Goal: Information Seeking & Learning: Learn about a topic

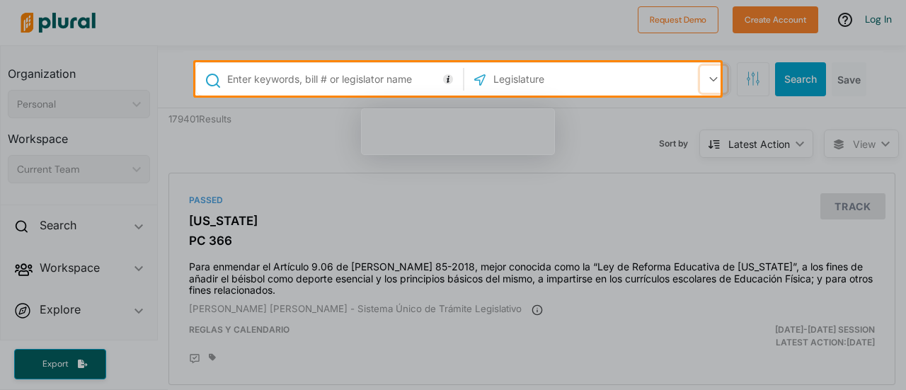
click at [710, 78] on icon "button" at bounding box center [714, 79] width 8 height 5
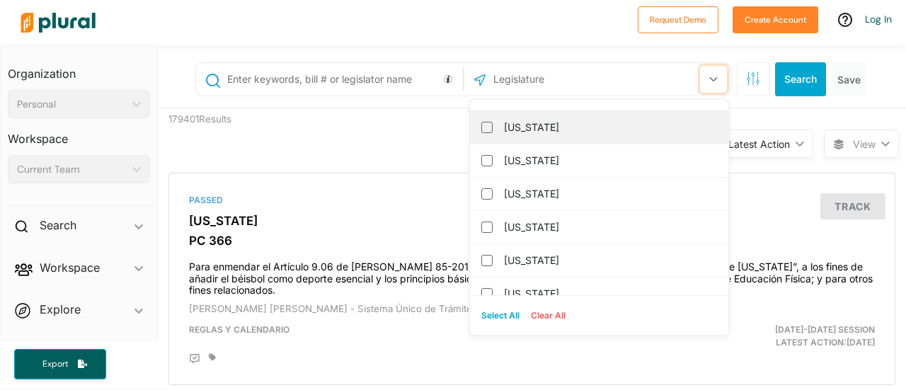
scroll to position [131, 0]
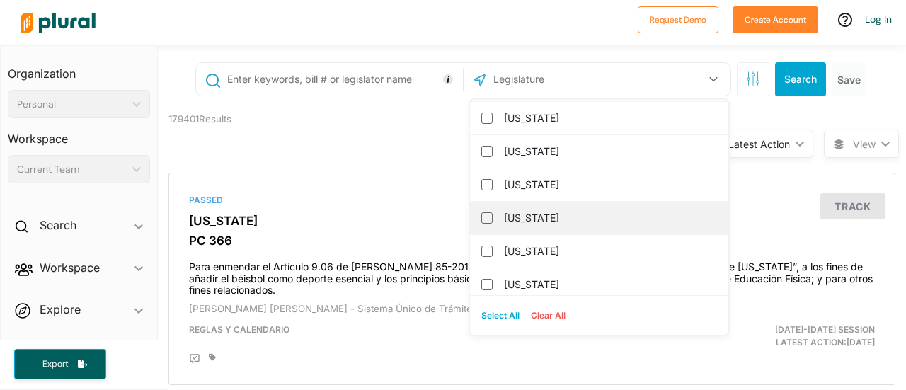
click at [530, 228] on div "[US_STATE]" at bounding box center [599, 218] width 258 height 33
click at [482, 220] on input "[US_STATE]" at bounding box center [487, 217] width 11 height 11
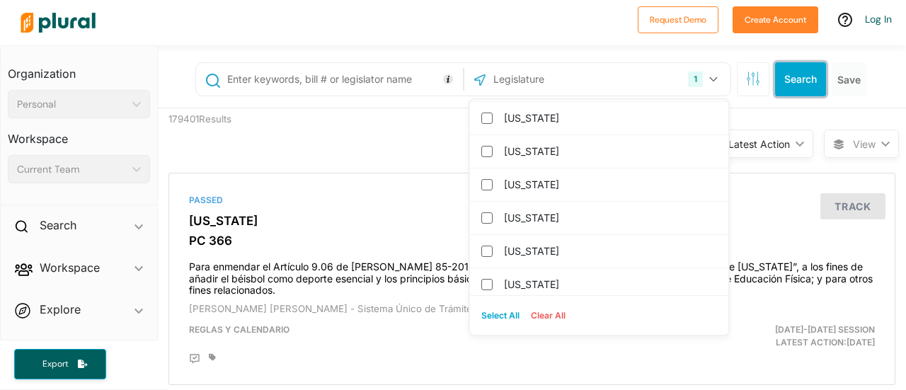
click at [782, 79] on button "Search" at bounding box center [800, 79] width 51 height 34
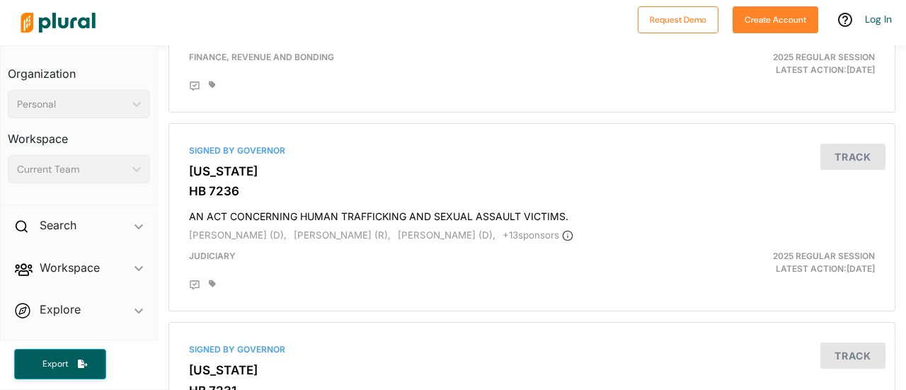
scroll to position [3504, 0]
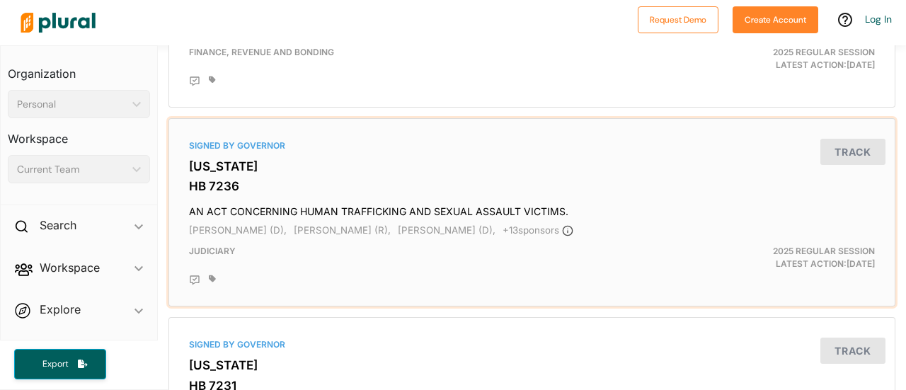
click at [459, 212] on h4 "AN ACT CONCERNING HUMAN TRAFFICKING AND SEXUAL ASSAULT VICTIMS." at bounding box center [532, 208] width 686 height 19
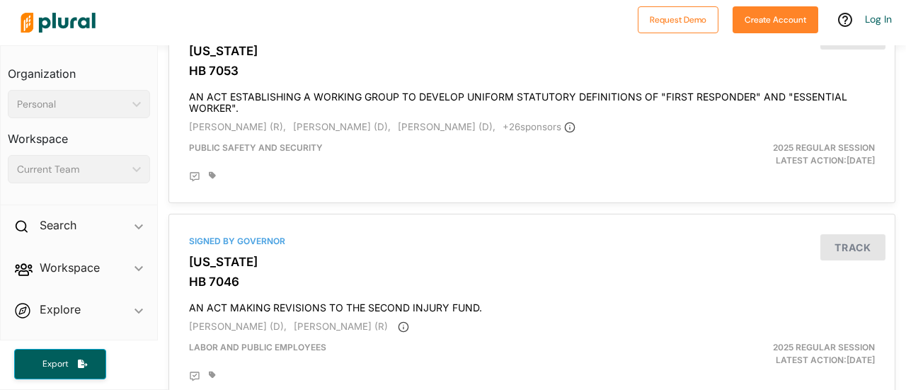
scroll to position [4827, 0]
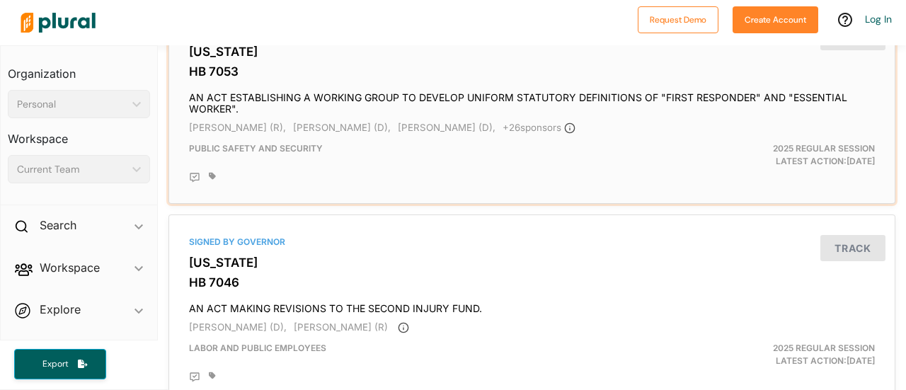
click at [560, 90] on h4 "AN ACT ESTABLISHING A WORKING GROUP TO DEVELOP UNIFORM STATUTORY DEFINITIONS OF…" at bounding box center [532, 100] width 686 height 31
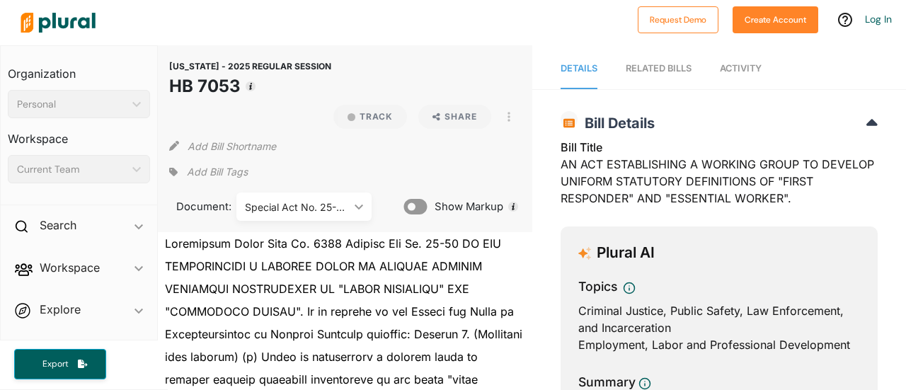
click at [840, 70] on nav "Details RELATED BILLS Activity" at bounding box center [720, 67] width 374 height 44
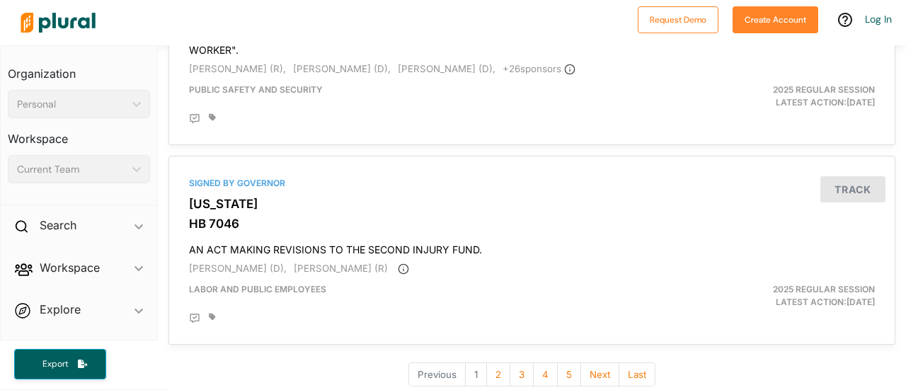
scroll to position [4921, 0]
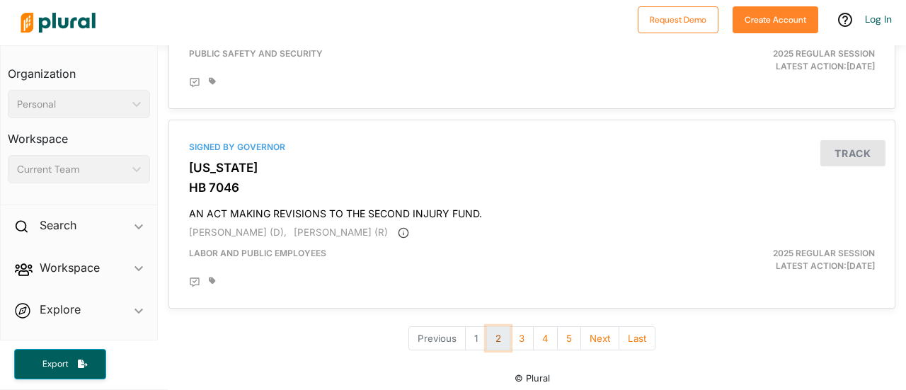
click at [494, 331] on button "2" at bounding box center [498, 338] width 24 height 25
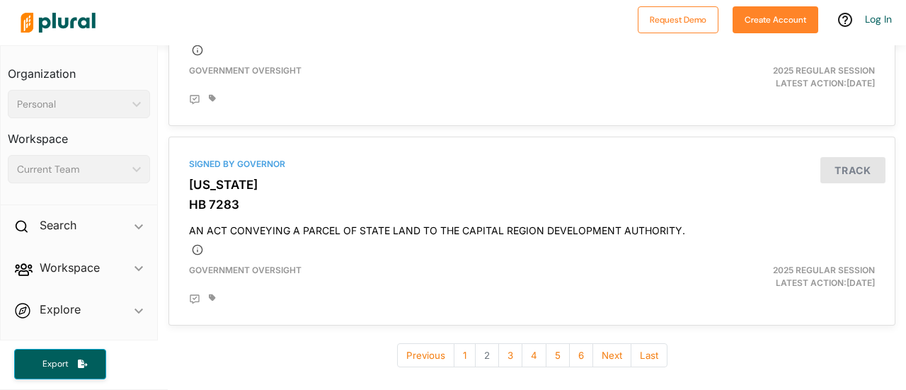
scroll to position [4921, 0]
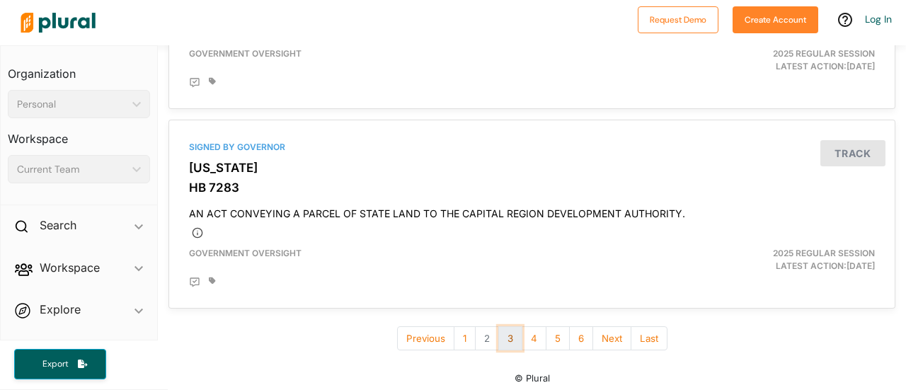
click at [499, 334] on button "3" at bounding box center [511, 338] width 24 height 25
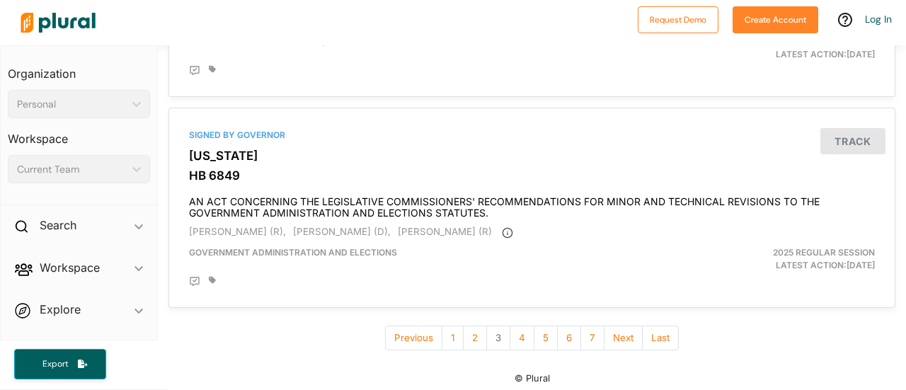
scroll to position [5063, 0]
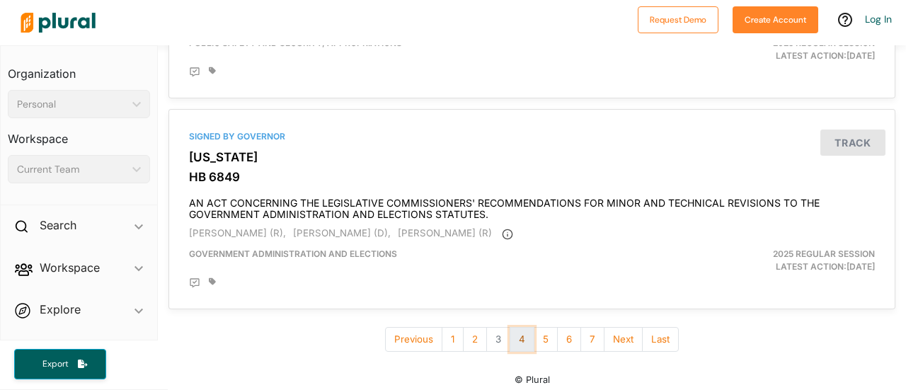
click at [517, 331] on button "4" at bounding box center [522, 339] width 25 height 25
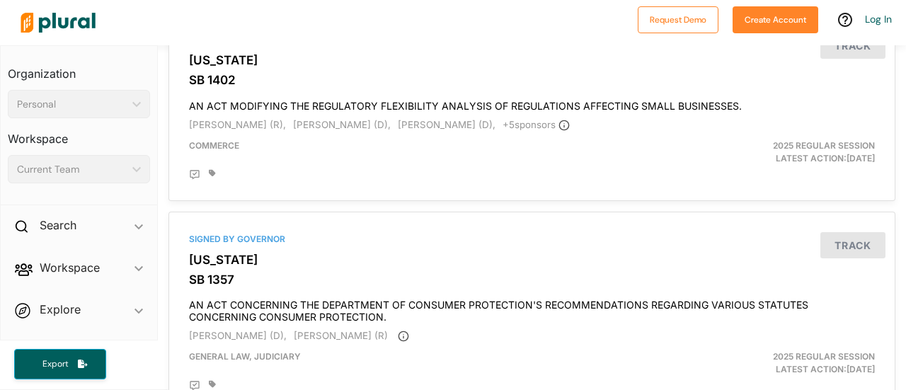
scroll to position [4052, 0]
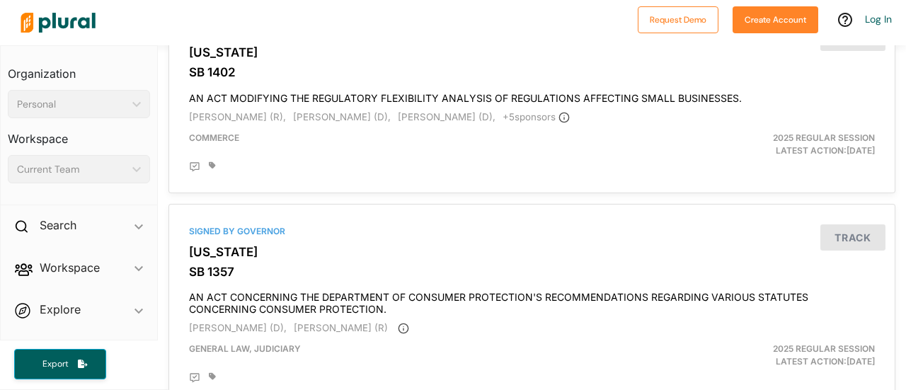
drag, startPoint x: 565, startPoint y: 238, endPoint x: 549, endPoint y: 190, distance: 50.2
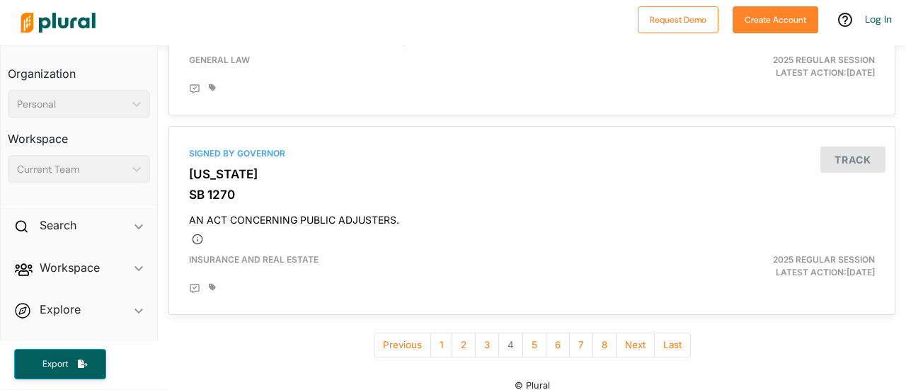
scroll to position [4955, 0]
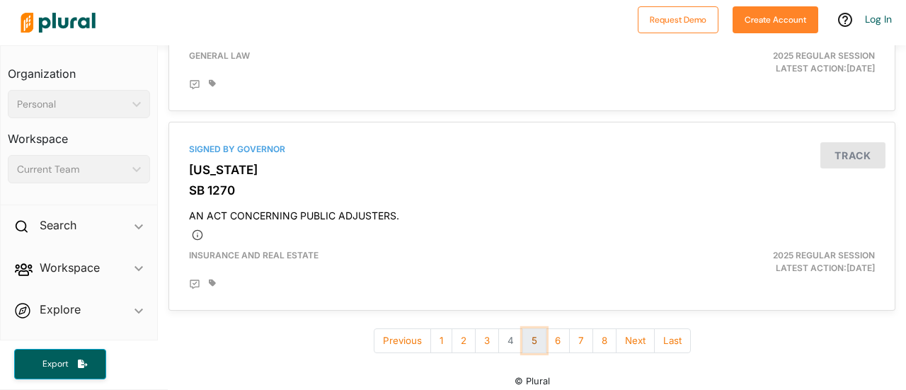
click at [528, 335] on button "5" at bounding box center [535, 341] width 24 height 25
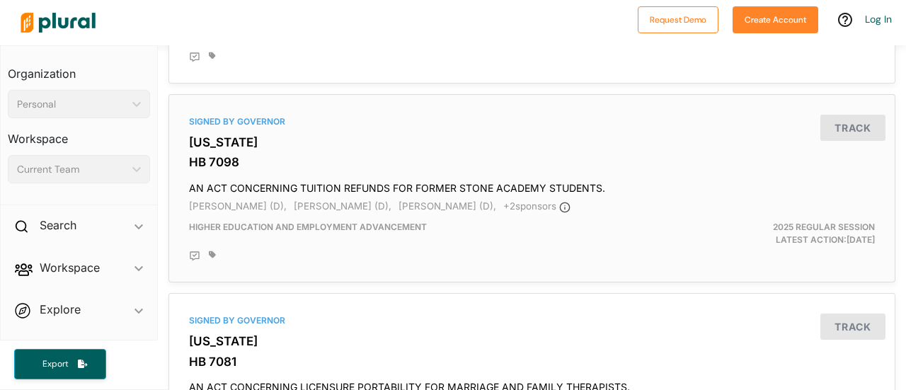
scroll to position [3580, 0]
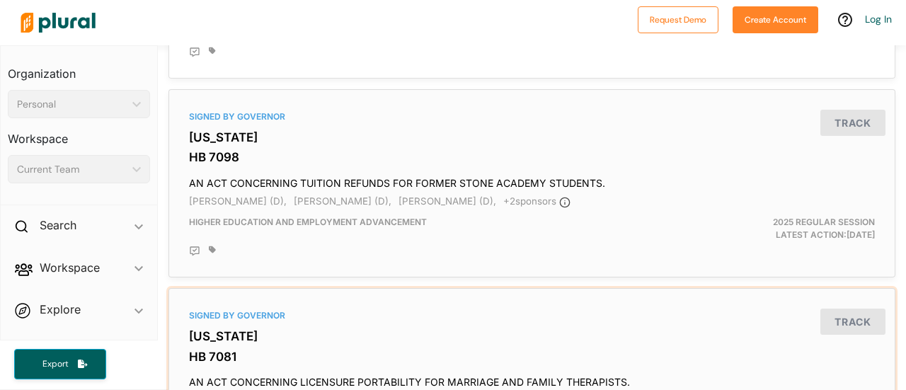
click at [437, 288] on div "Signed by Governor [US_STATE] HB 7081 AN ACT CONCERNING LICENSURE PORTABILITY F…" at bounding box center [532, 382] width 727 height 189
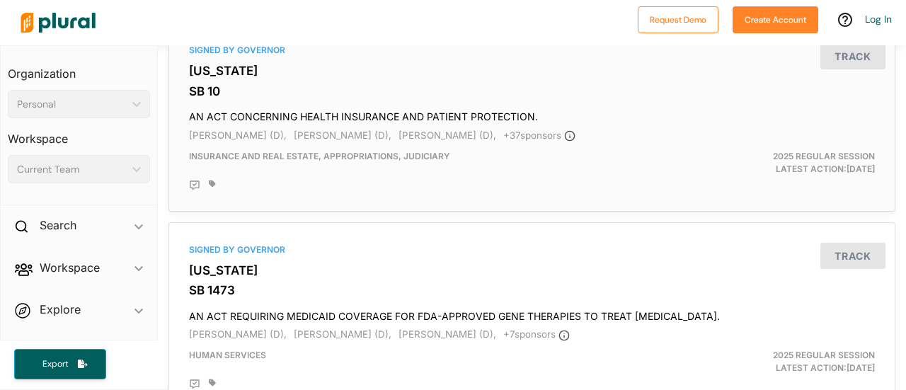
scroll to position [1182, 0]
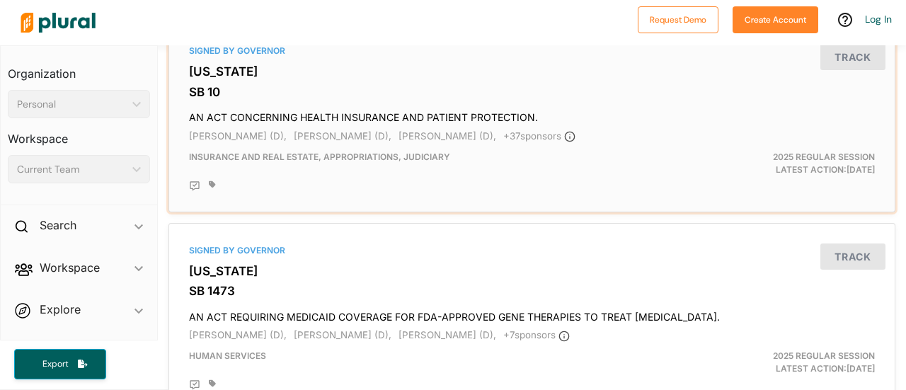
click at [353, 113] on h4 "AN ACT CONCERNING HEALTH INSURANCE AND PATIENT PROTECTION." at bounding box center [532, 114] width 686 height 19
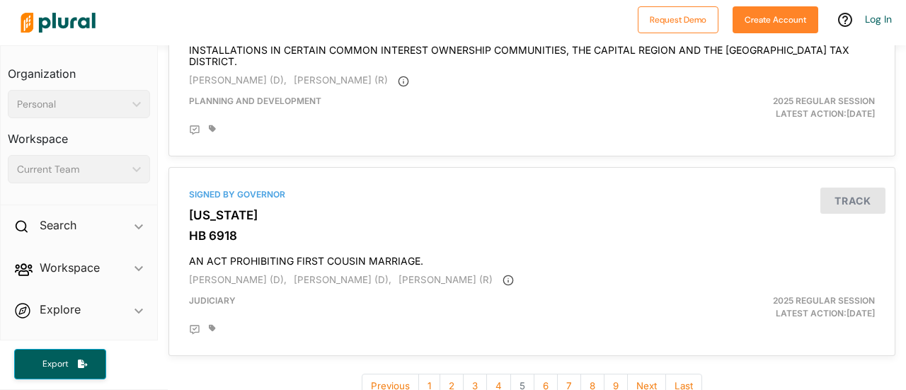
scroll to position [5028, 0]
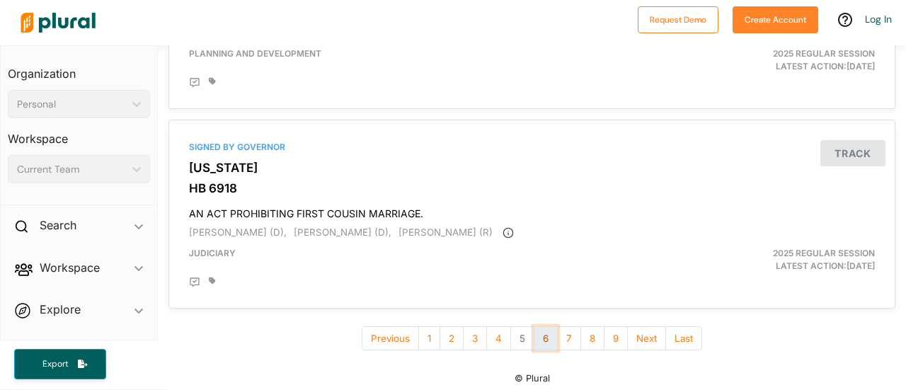
click at [542, 334] on button "6" at bounding box center [546, 338] width 24 height 25
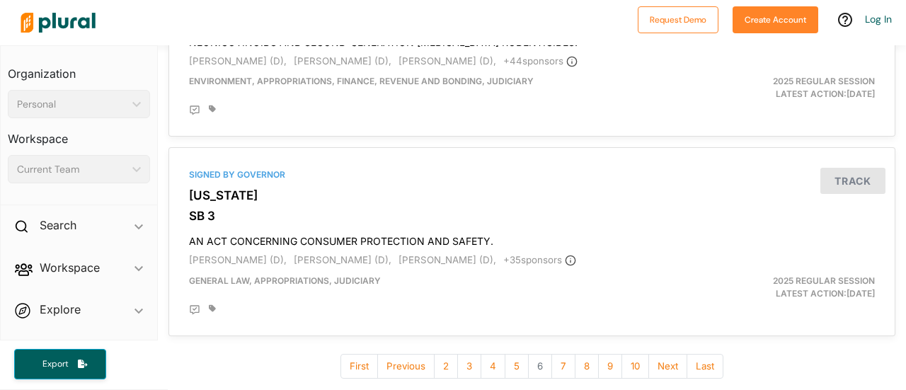
scroll to position [4870, 0]
click at [559, 360] on button "7" at bounding box center [564, 365] width 24 height 25
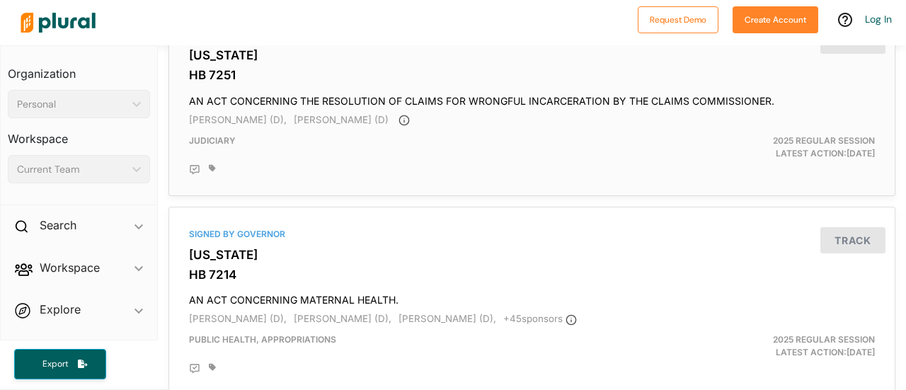
scroll to position [169, 0]
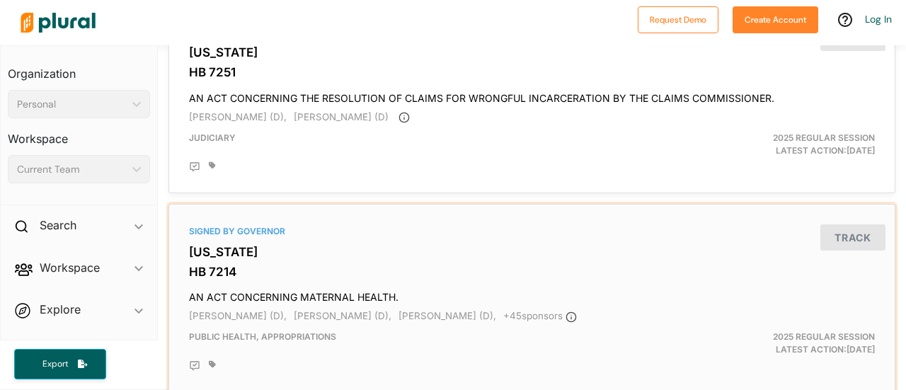
click at [370, 294] on h4 "AN ACT CONCERNING MATERNAL HEALTH." at bounding box center [532, 294] width 686 height 19
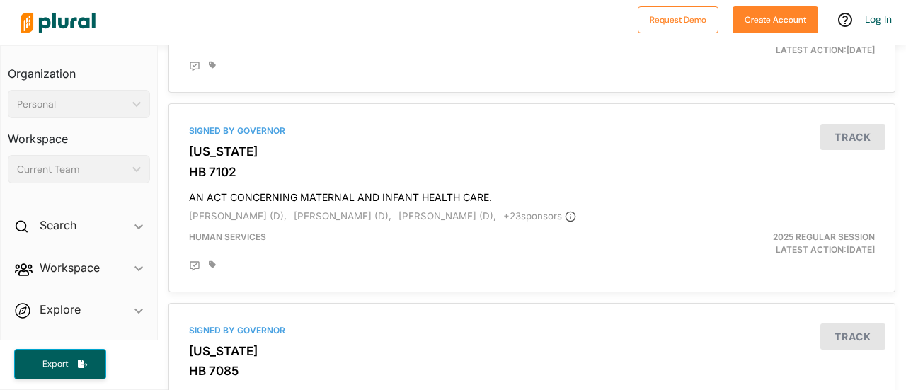
scroll to position [1266, 0]
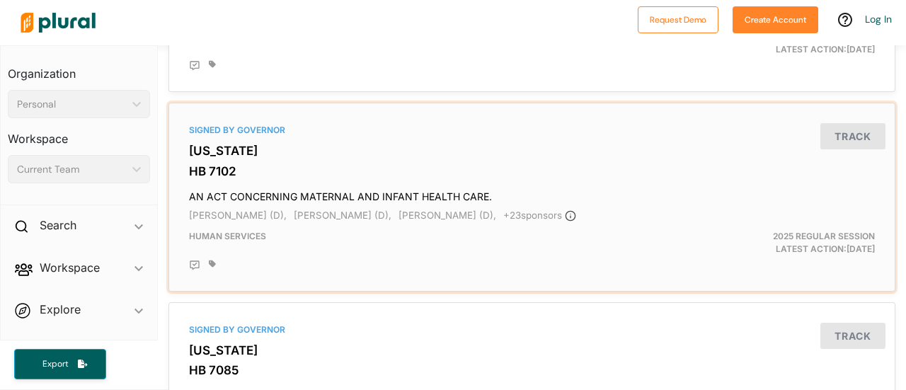
click at [341, 195] on h4 "AN ACT CONCERNING MATERNAL AND INFANT HEALTH CARE." at bounding box center [532, 193] width 686 height 19
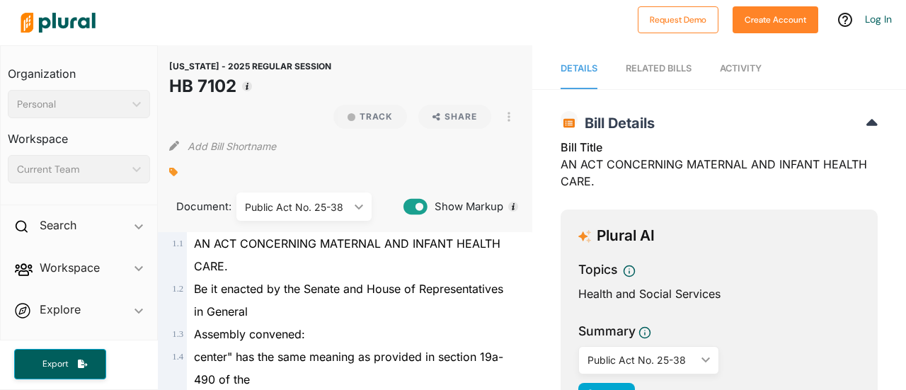
click at [160, 40] on div at bounding box center [322, 23] width 617 height 50
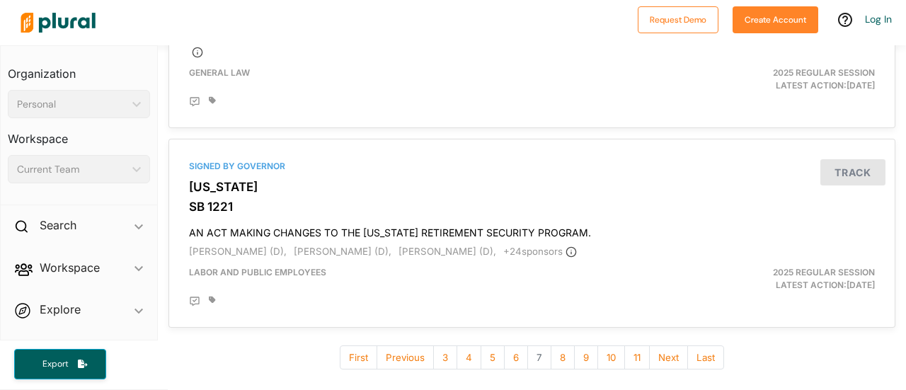
scroll to position [4921, 0]
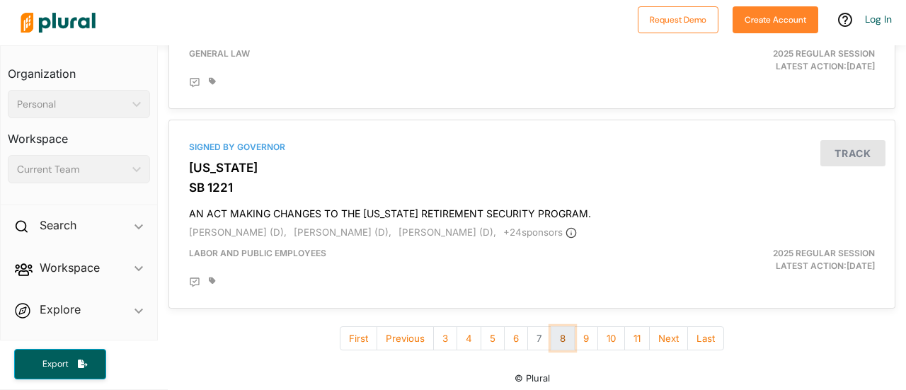
click at [557, 334] on button "8" at bounding box center [563, 338] width 24 height 25
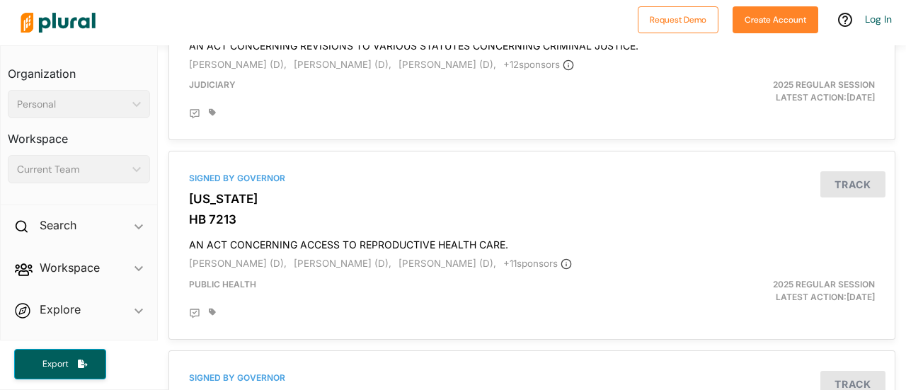
scroll to position [635, 0]
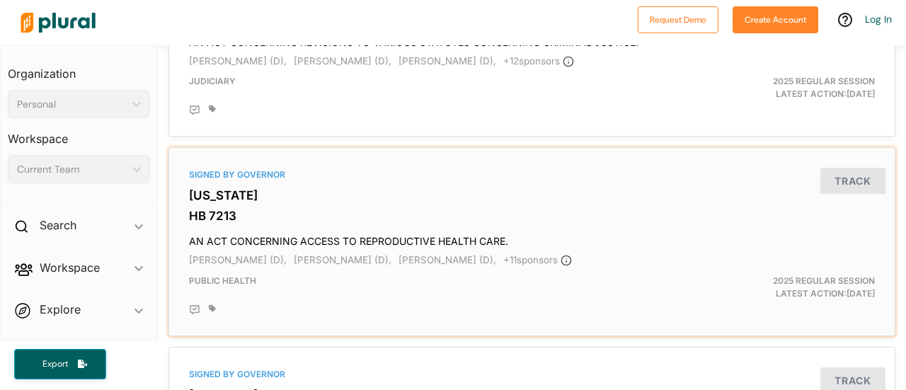
click at [469, 235] on h4 "AN ACT CONCERNING ACCESS TO REPRODUCTIVE HEALTH CARE." at bounding box center [532, 238] width 686 height 19
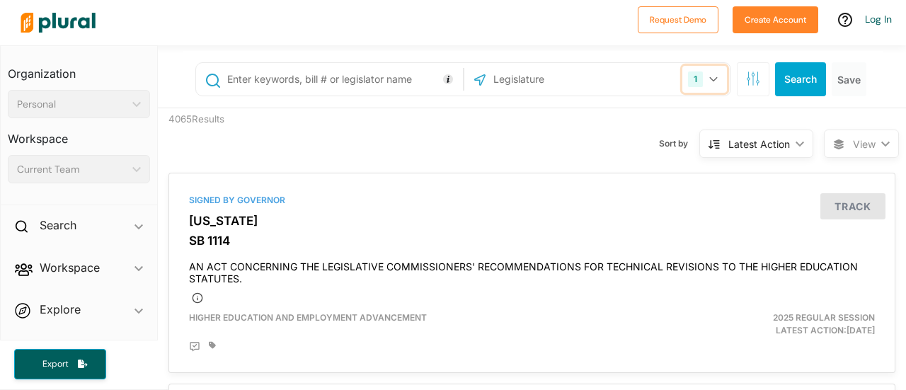
click at [701, 82] on button "1" at bounding box center [705, 79] width 45 height 27
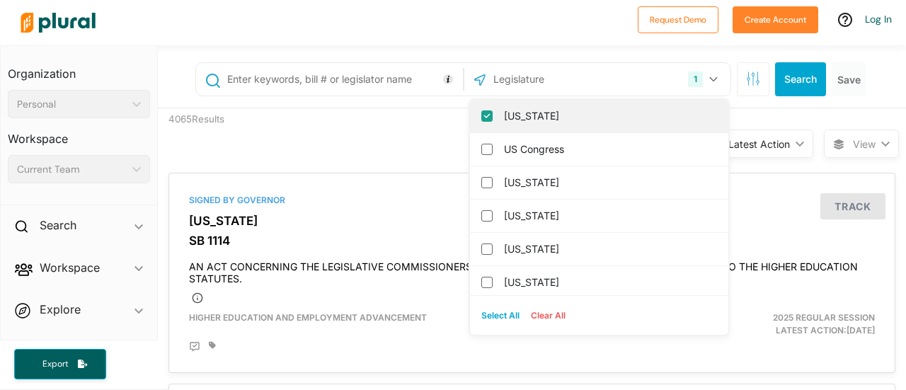
click at [482, 118] on input "[US_STATE]" at bounding box center [487, 115] width 11 height 11
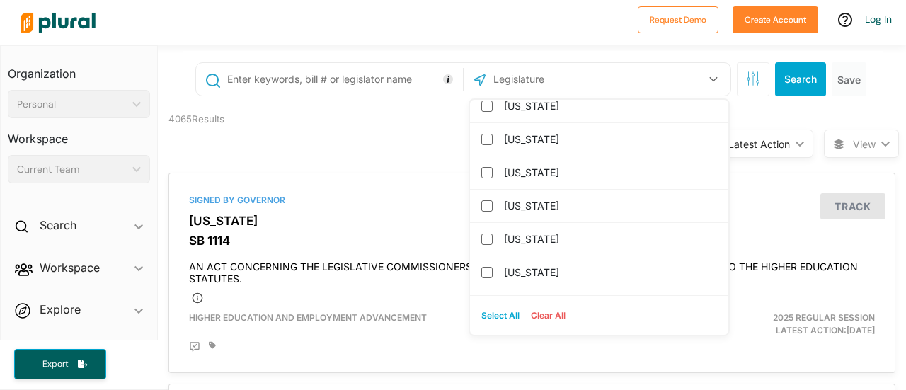
scroll to position [610, 0]
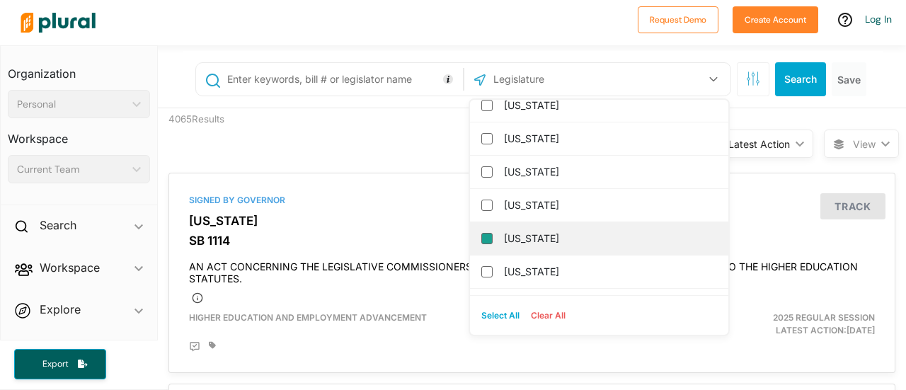
click at [482, 237] on input "[US_STATE]" at bounding box center [487, 238] width 11 height 11
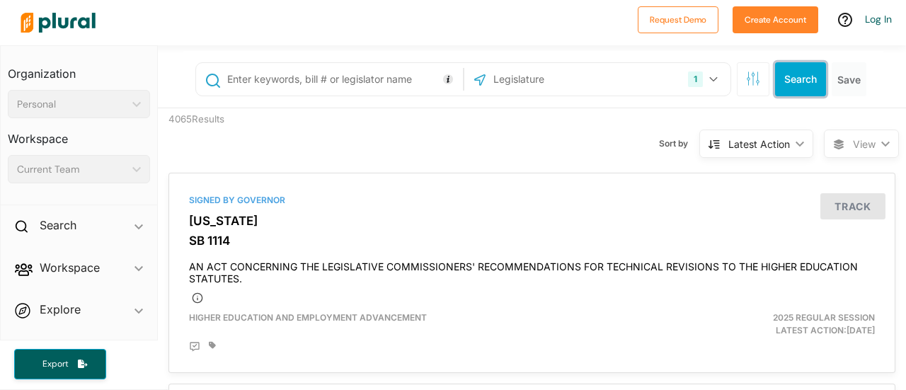
click at [787, 93] on button "Search" at bounding box center [800, 79] width 51 height 34
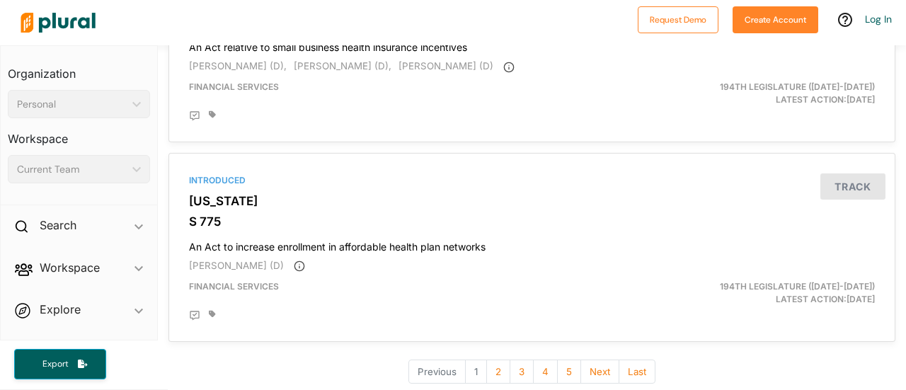
scroll to position [4969, 0]
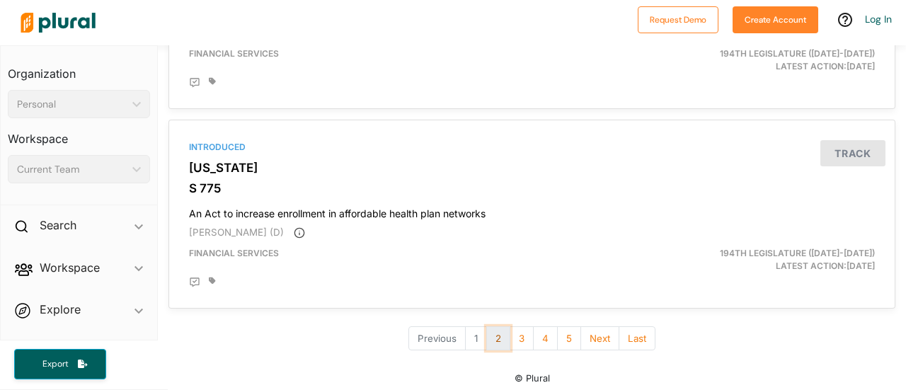
click at [497, 333] on button "2" at bounding box center [498, 338] width 24 height 25
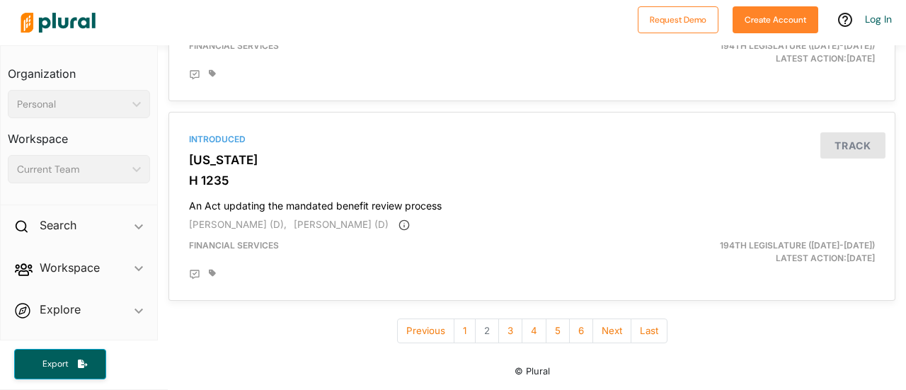
scroll to position [4862, 0]
click at [503, 335] on button "3" at bounding box center [511, 331] width 24 height 25
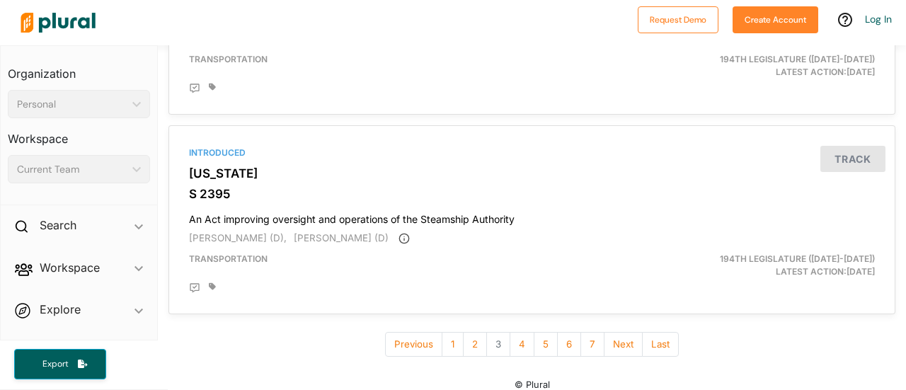
scroll to position [4851, 0]
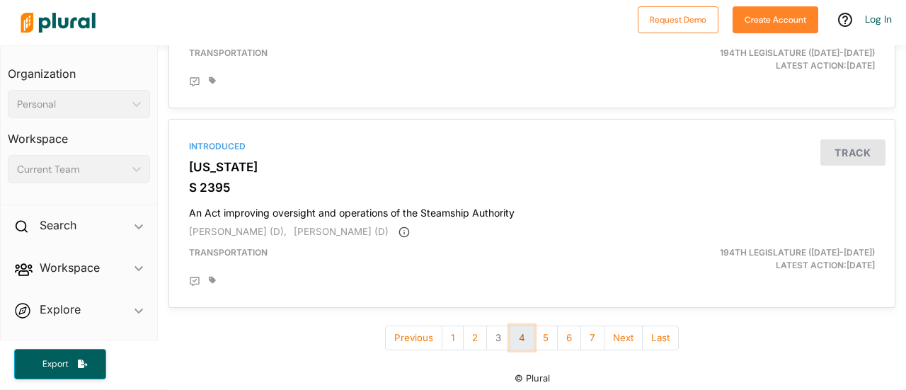
click at [514, 332] on button "4" at bounding box center [522, 338] width 25 height 25
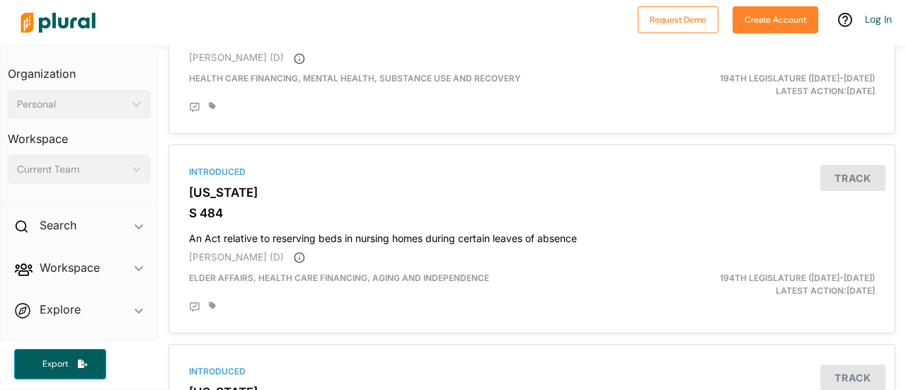
scroll to position [4418, 0]
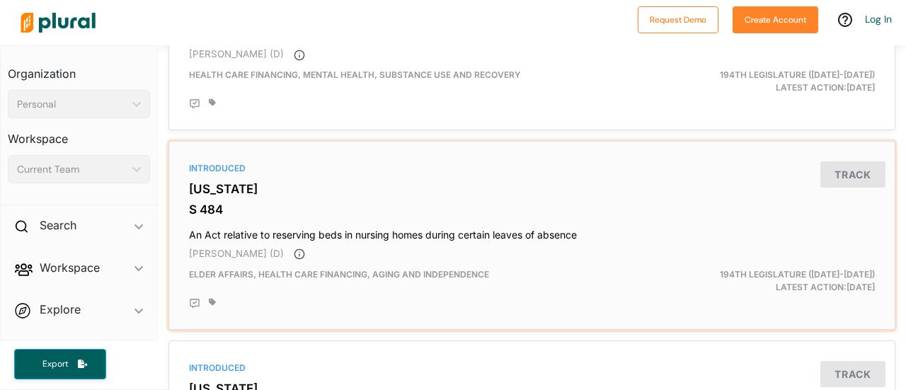
click at [545, 186] on h3 "[US_STATE]" at bounding box center [532, 189] width 686 height 14
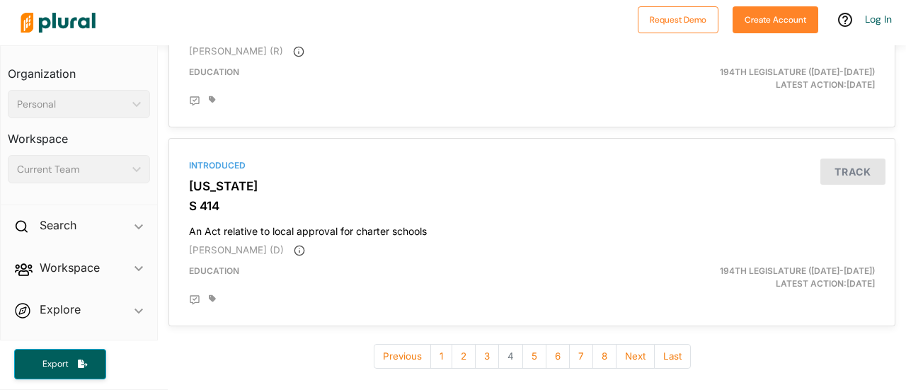
scroll to position [4838, 0]
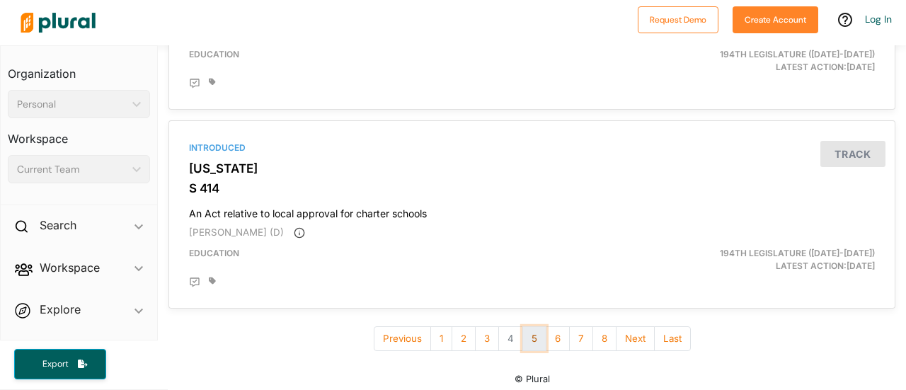
click at [530, 327] on button "5" at bounding box center [535, 338] width 24 height 25
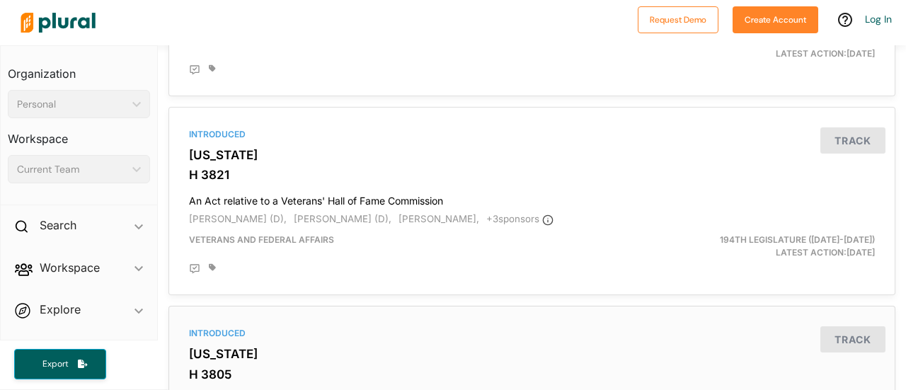
scroll to position [4838, 0]
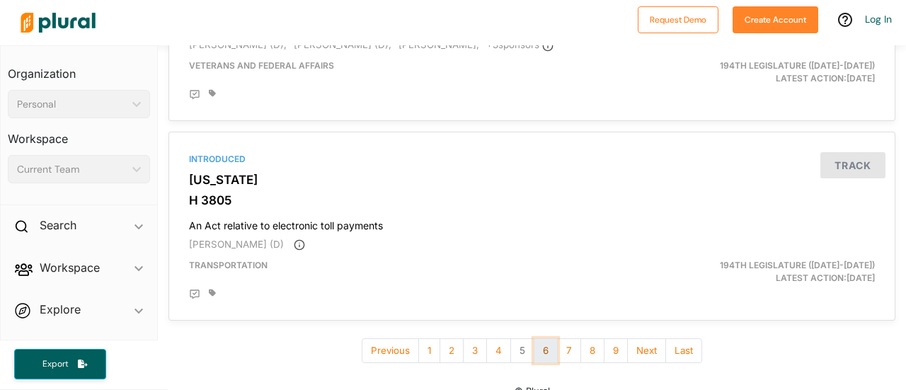
click at [539, 338] on button "6" at bounding box center [546, 350] width 24 height 25
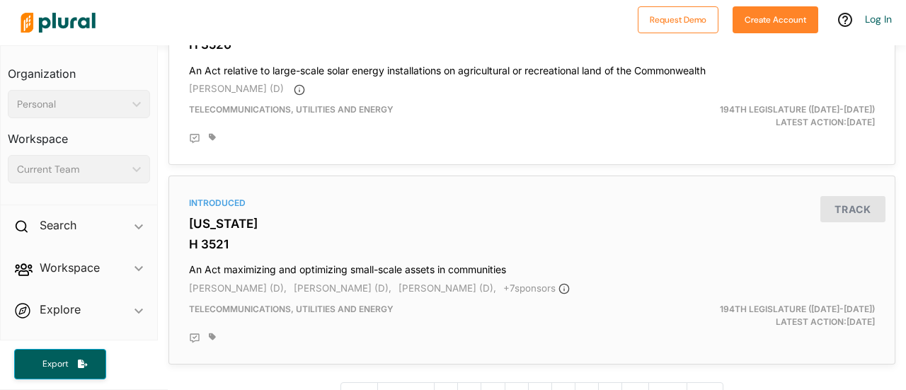
scroll to position [4838, 0]
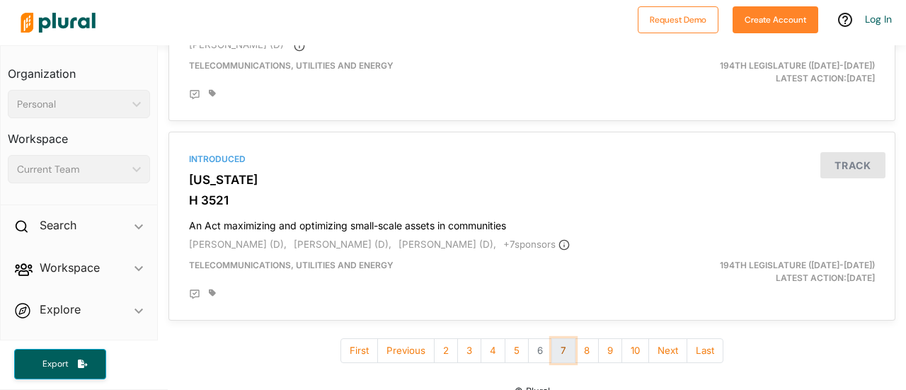
click at [557, 338] on button "7" at bounding box center [564, 350] width 24 height 25
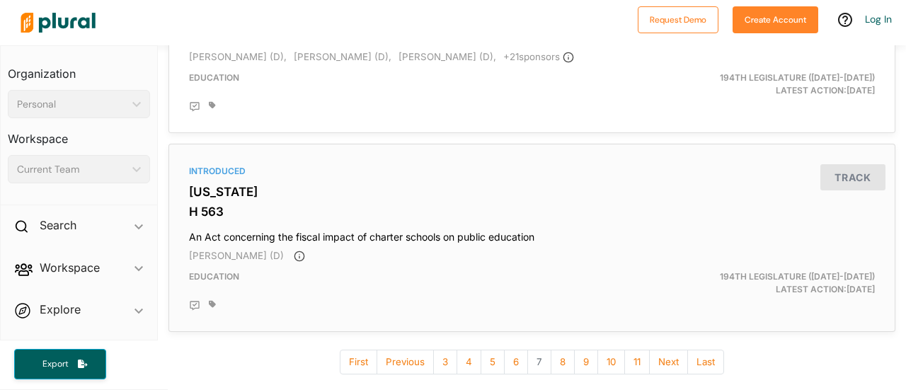
scroll to position [4838, 0]
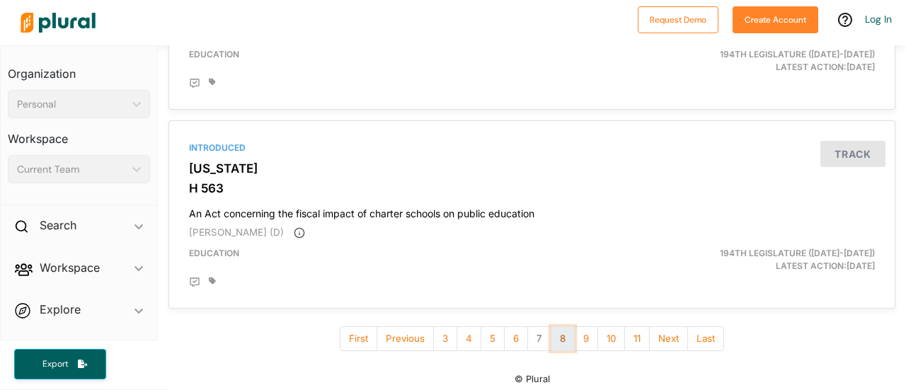
click at [559, 333] on button "8" at bounding box center [563, 338] width 24 height 25
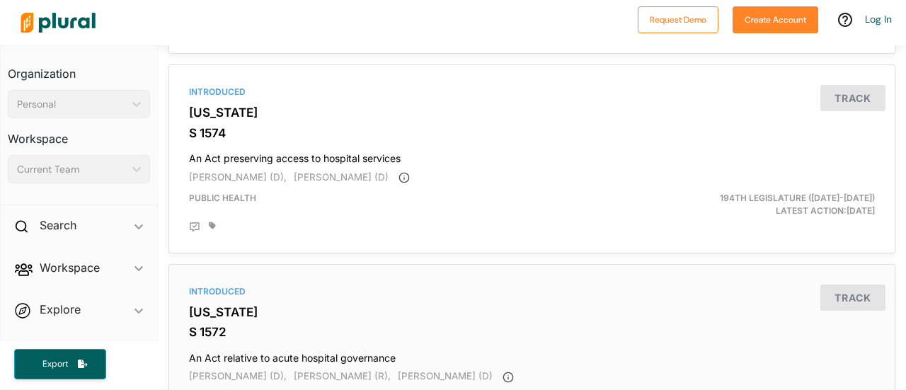
scroll to position [4886, 0]
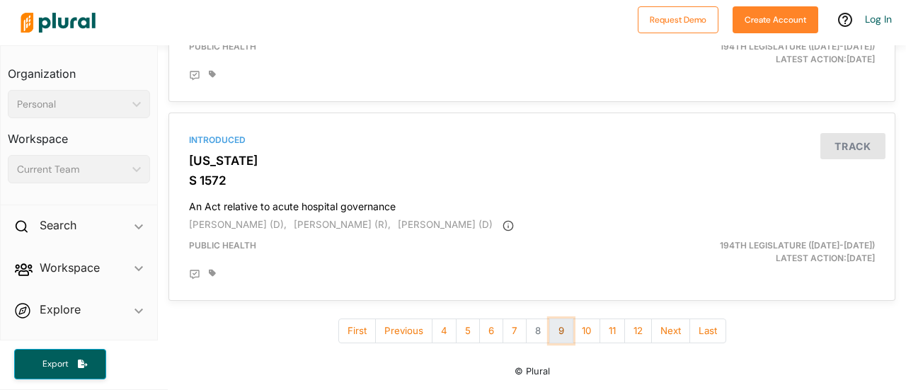
click at [554, 336] on button "9" at bounding box center [561, 331] width 24 height 25
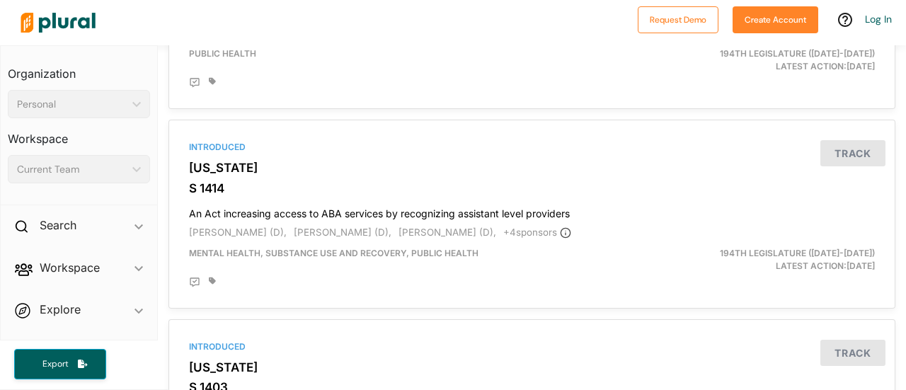
scroll to position [662, 0]
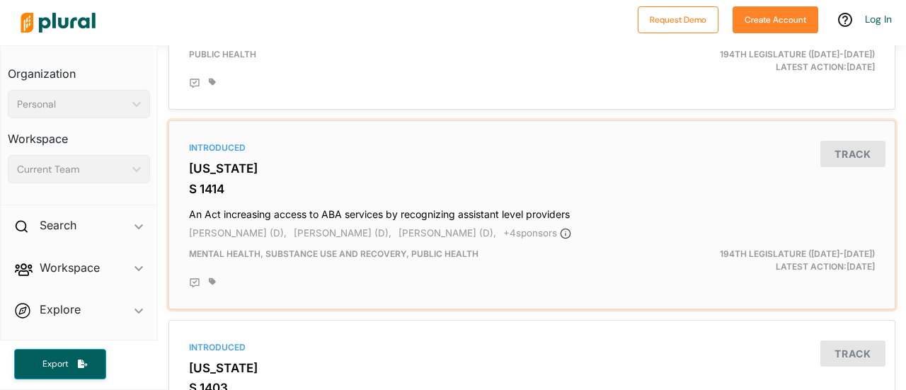
click at [412, 212] on h4 "An Act increasing access to ABA services by recognizing assistant level provide…" at bounding box center [532, 211] width 686 height 19
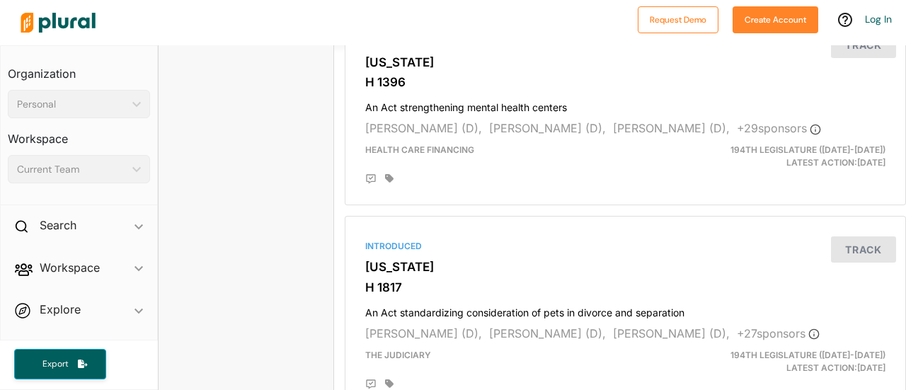
scroll to position [1382, 0]
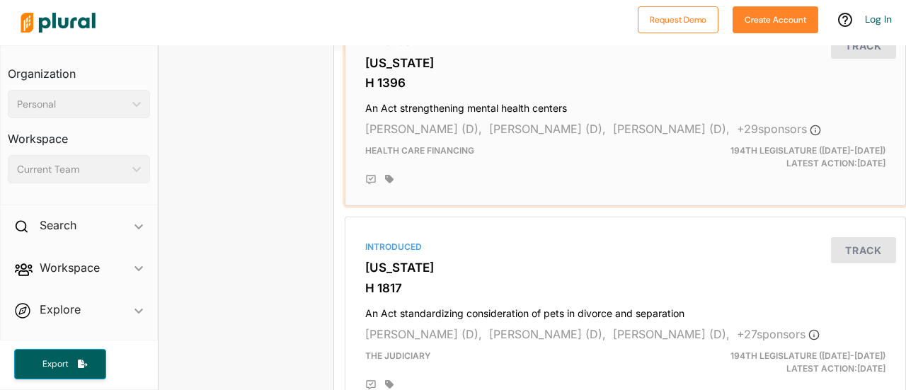
click at [478, 113] on h4 "An Act strengthening mental health centers" at bounding box center [625, 105] width 520 height 19
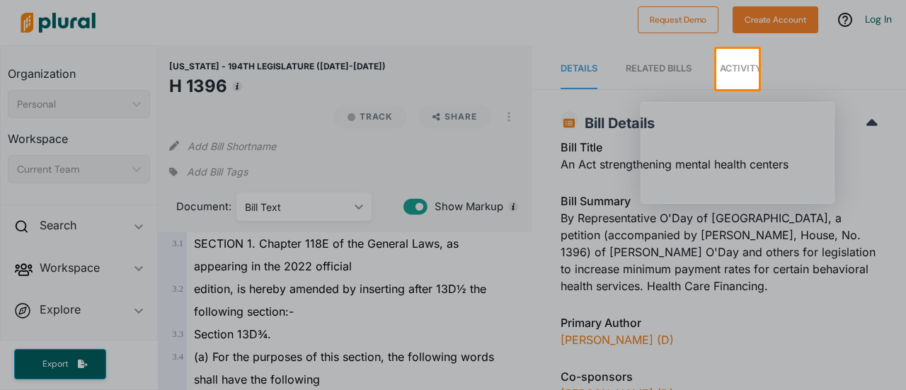
click at [575, 210] on div at bounding box center [453, 239] width 906 height 301
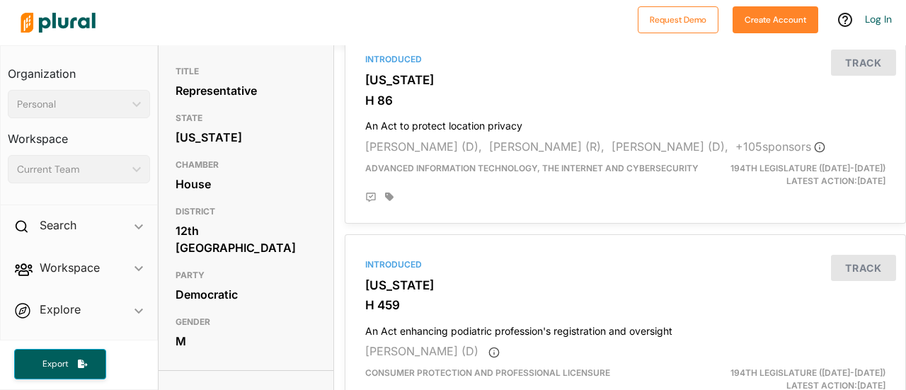
scroll to position [132, 0]
